Goal: Navigation & Orientation: Find specific page/section

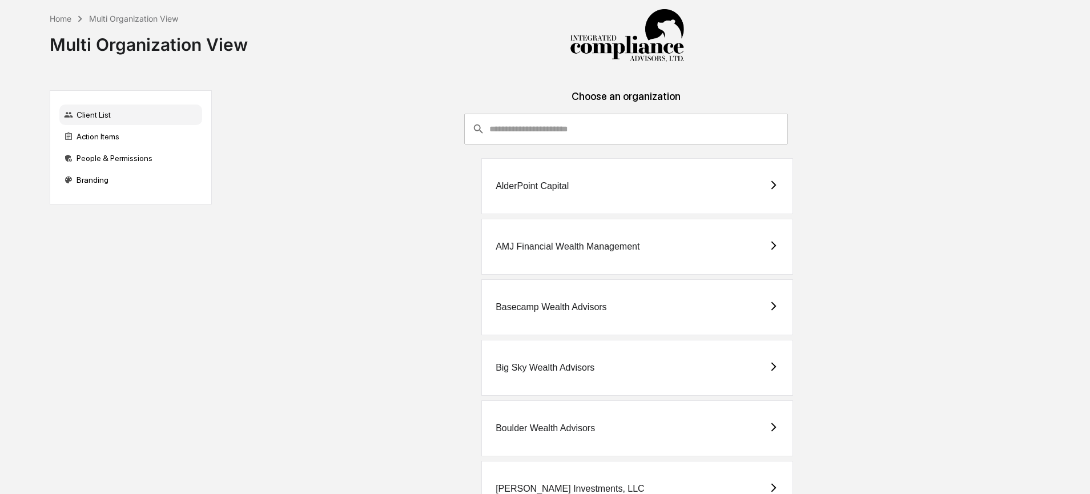
click at [540, 112] on div "Choose an organization" at bounding box center [625, 101] width 809 height 23
click at [540, 120] on input "consultant-dashboard__filter-organizations-search-bar" at bounding box center [638, 129] width 298 height 31
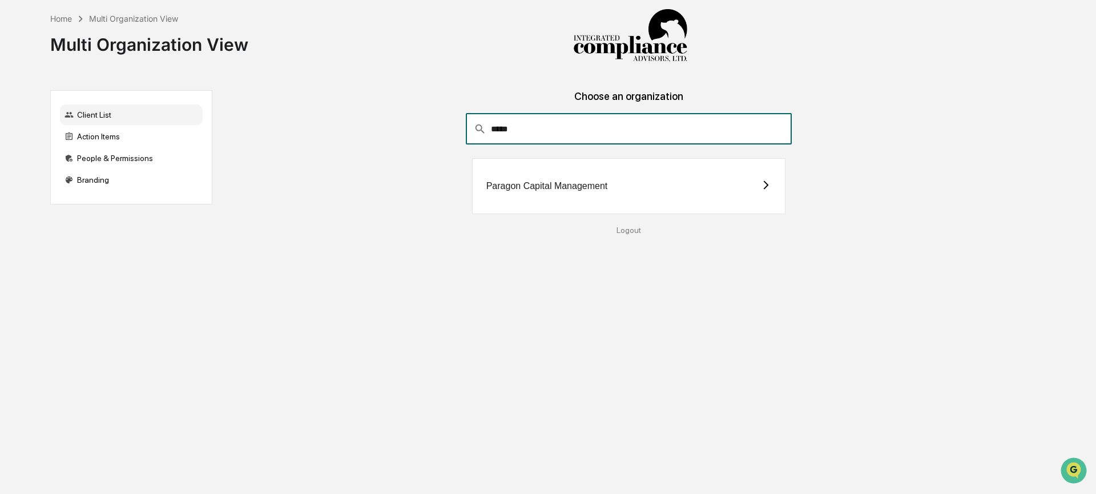
type input "*****"
click at [542, 179] on div "Paragon Capital Management" at bounding box center [629, 186] width 314 height 56
